Goal: Task Accomplishment & Management: Use online tool/utility

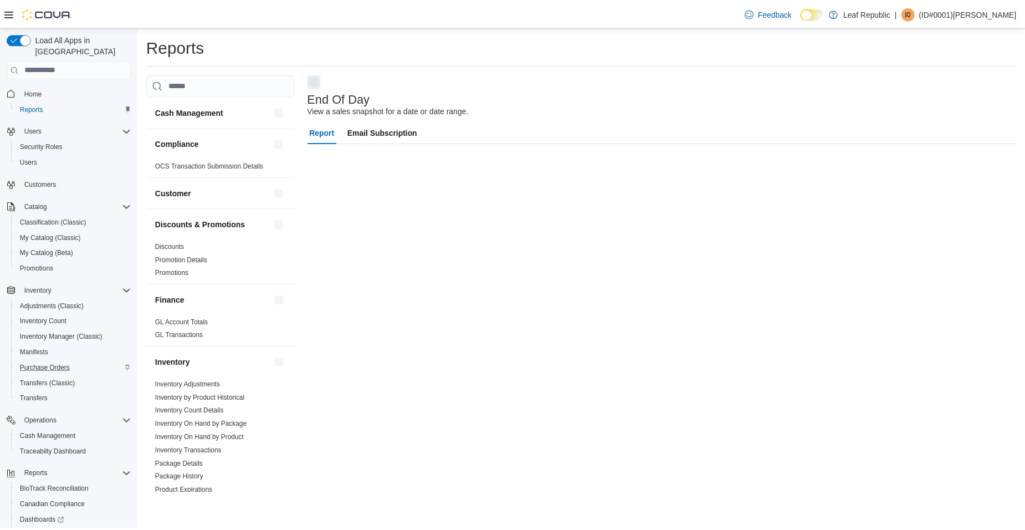
scroll to position [76, 0]
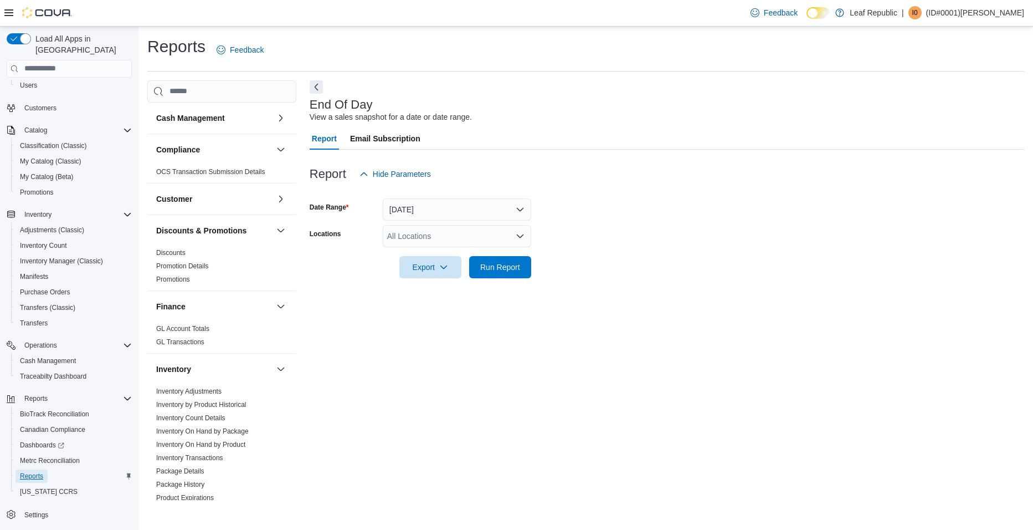
click at [39, 471] on span "Reports" at bounding box center [31, 475] width 23 height 9
click at [499, 269] on span "Run Report" at bounding box center [500, 266] width 40 height 11
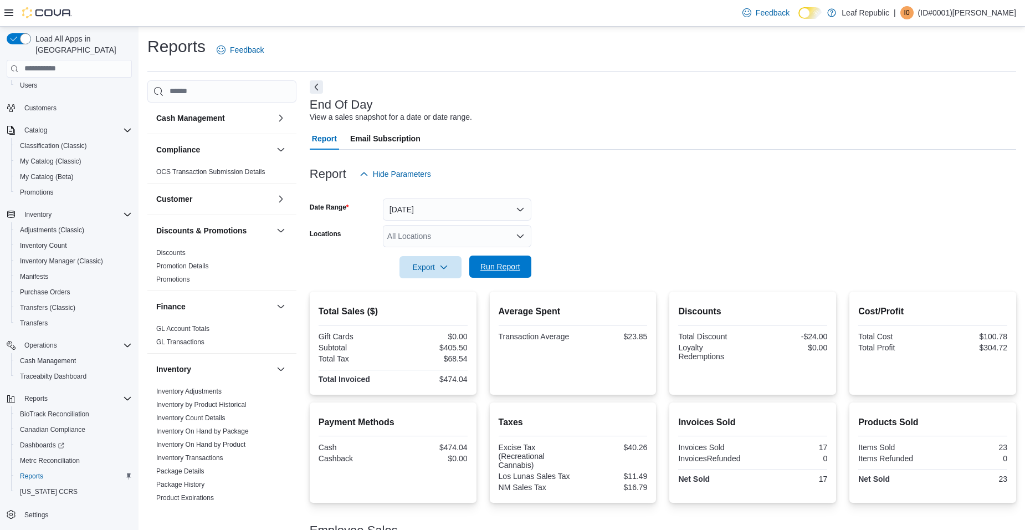
click at [488, 267] on span "Run Report" at bounding box center [500, 266] width 40 height 11
click at [443, 264] on icon "button" at bounding box center [443, 266] width 9 height 9
click at [444, 307] on span "Export to Pdf" at bounding box center [432, 311] width 50 height 9
